Goal: Task Accomplishment & Management: Manage account settings

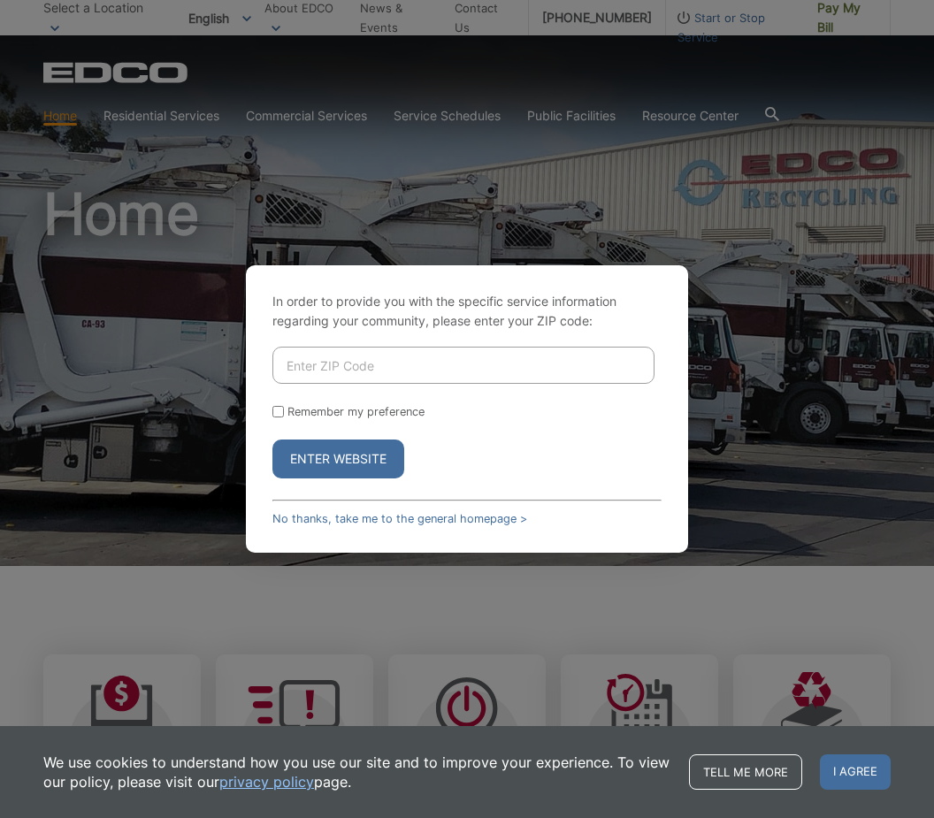
click at [324, 384] on input "Enter ZIP Code" at bounding box center [464, 365] width 382 height 37
type input "92081"
click at [348, 479] on button "Enter Website" at bounding box center [339, 459] width 132 height 39
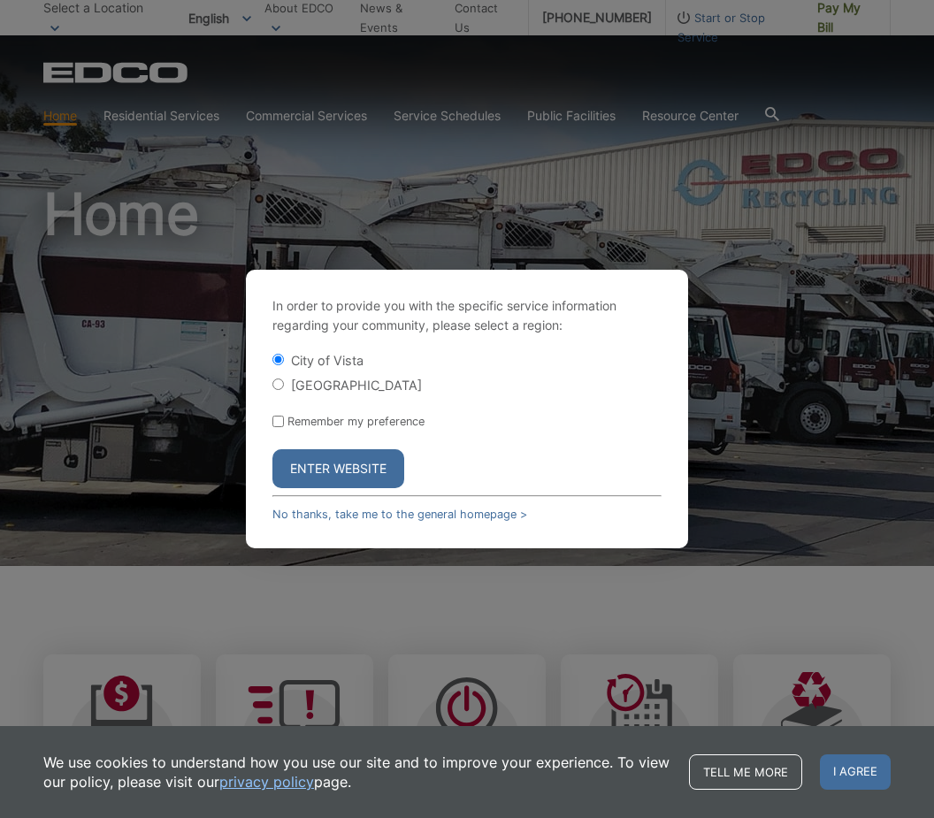
click at [326, 488] on button "Enter Website" at bounding box center [339, 468] width 132 height 39
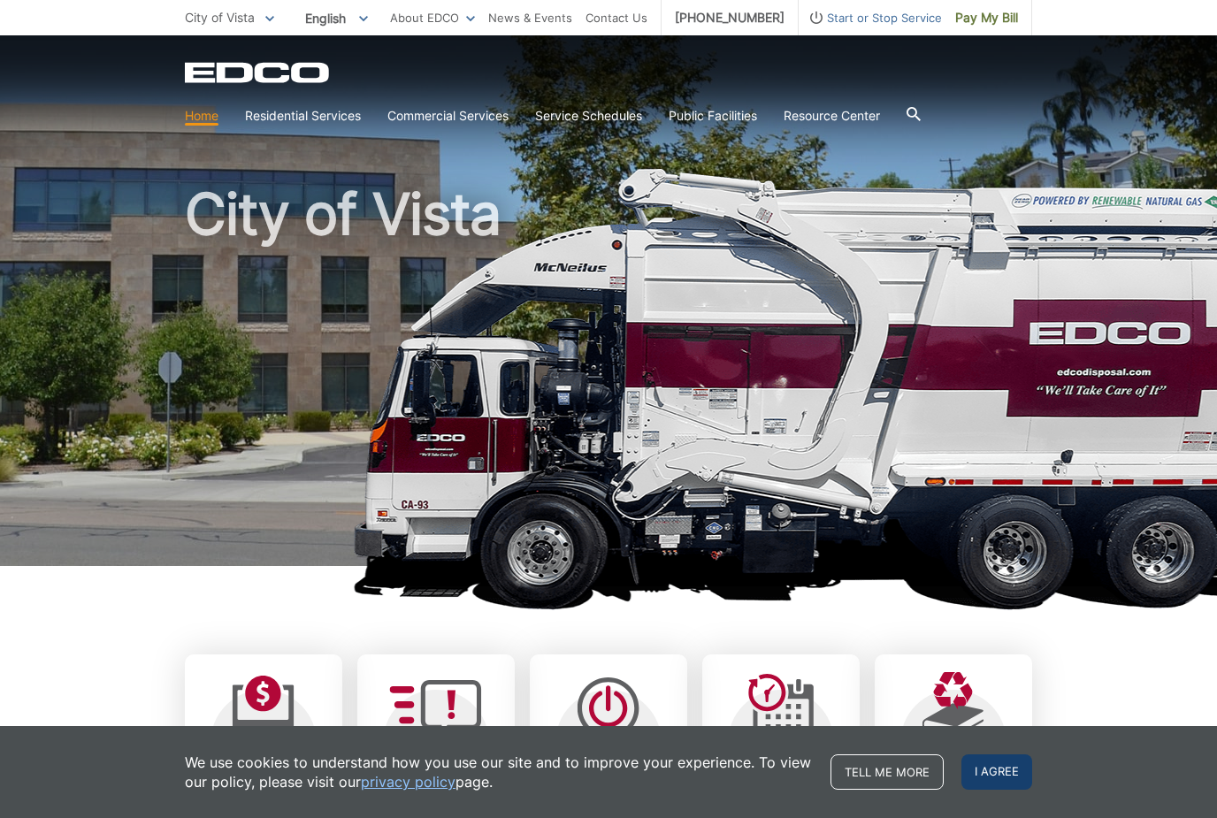
click at [933, 771] on span "I agree" at bounding box center [997, 772] width 71 height 35
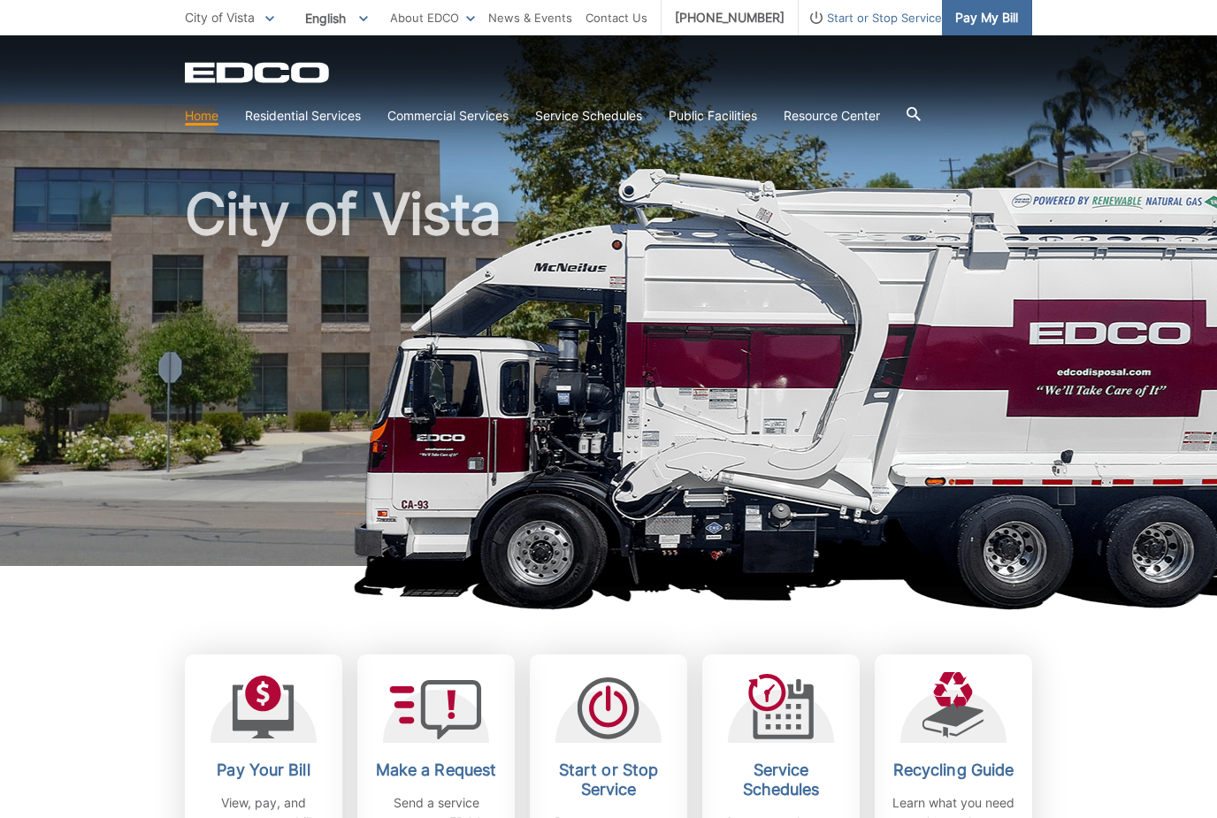
click at [933, 20] on span "Pay My Bill" at bounding box center [987, 17] width 63 height 19
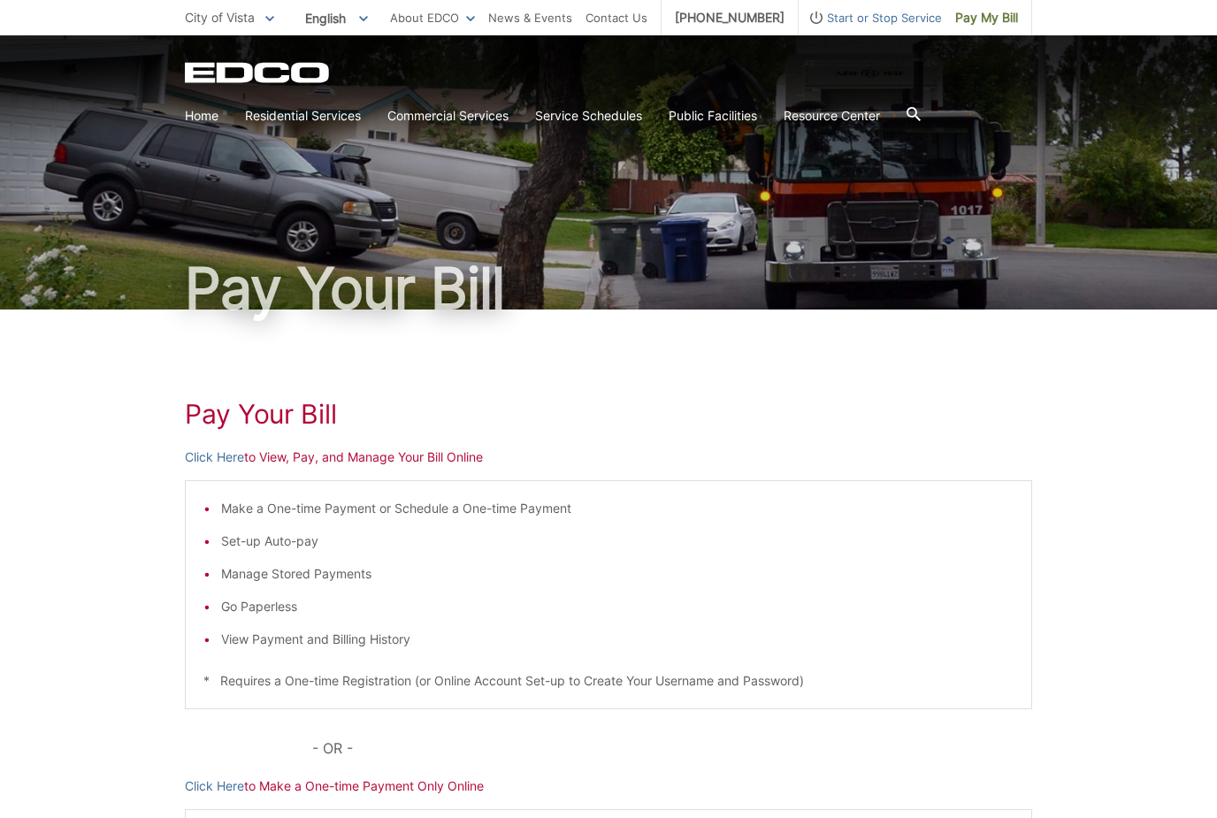
click at [286, 636] on li "View Payment and Billing History" at bounding box center [617, 639] width 793 height 19
click at [326, 641] on li "View Payment and Billing History" at bounding box center [617, 639] width 793 height 19
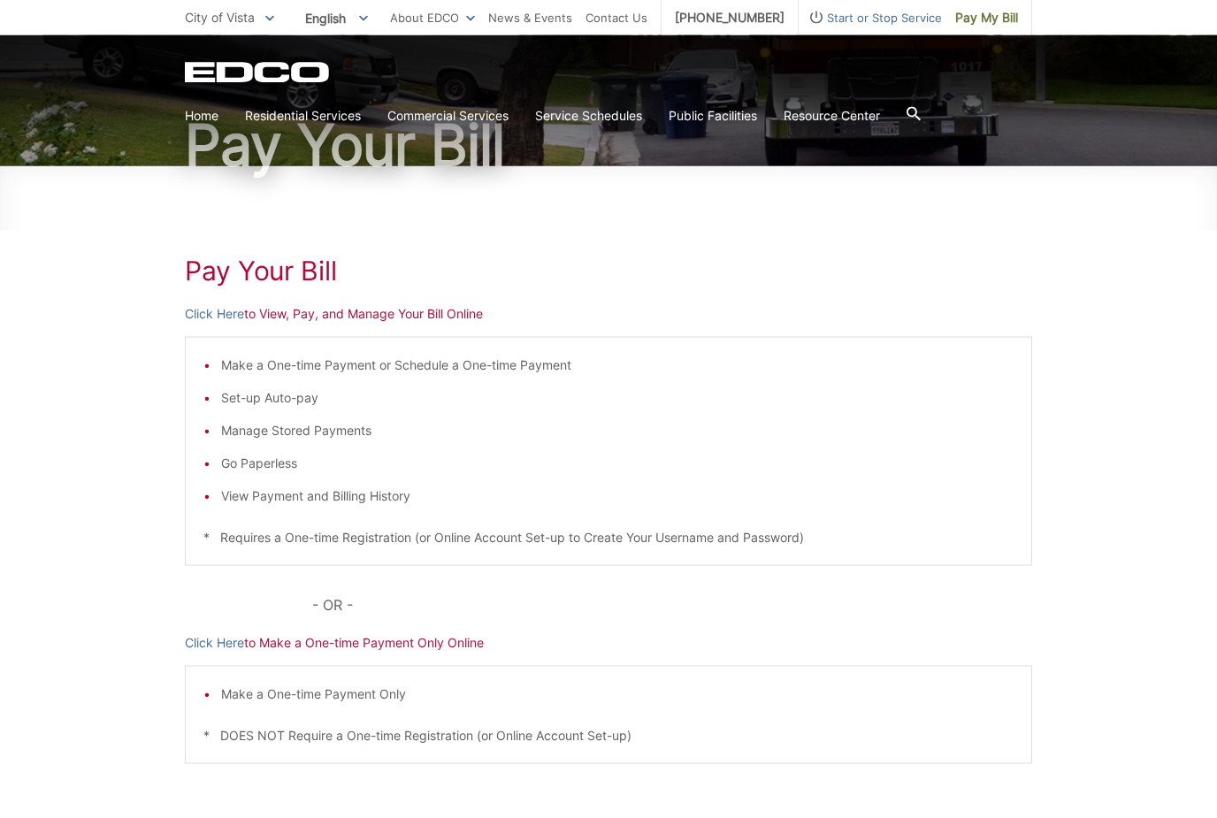
scroll to position [161, 0]
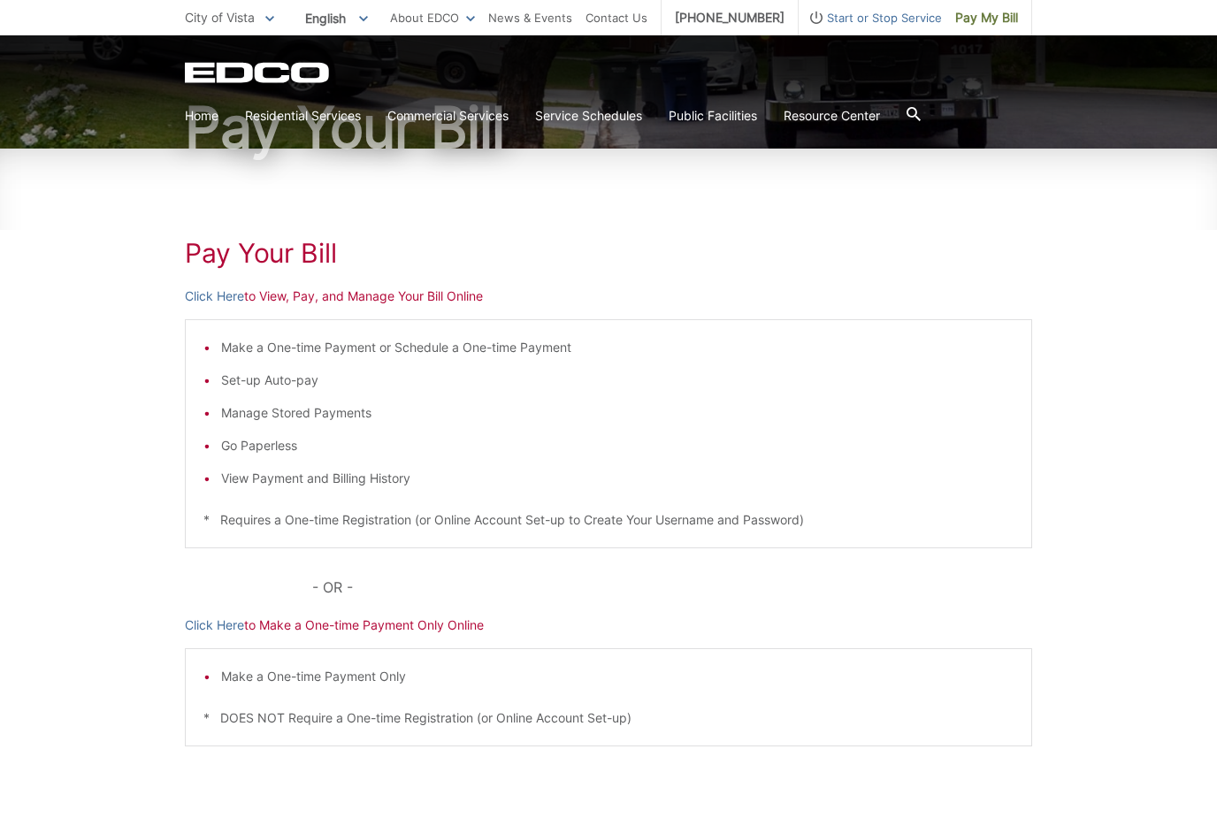
click at [283, 300] on p "Click Here to View, Pay, and Manage Your Bill Online" at bounding box center [609, 296] width 848 height 19
click at [223, 303] on link "Click Here" at bounding box center [214, 296] width 59 height 19
